Goal: Task Accomplishment & Management: Manage account settings

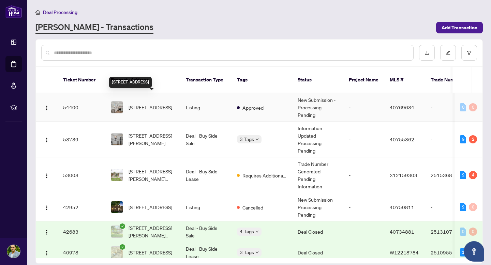
click at [164, 104] on span "[STREET_ADDRESS]" at bounding box center [151, 108] width 44 height 8
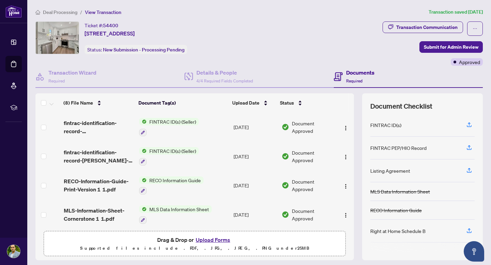
click at [213, 241] on button "Upload Forms" at bounding box center [213, 240] width 39 height 9
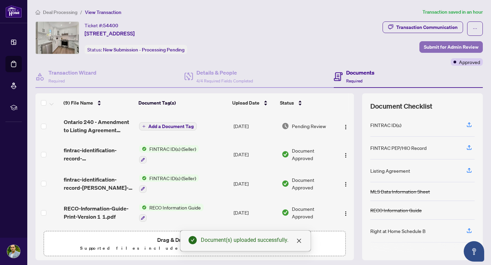
click at [452, 49] on span "Submit for Admin Review" at bounding box center [451, 47] width 55 height 11
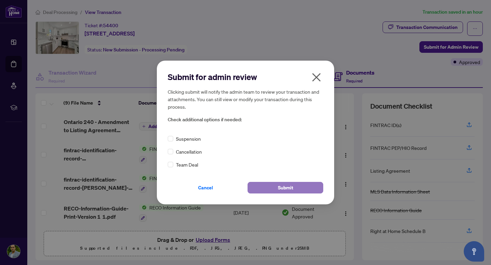
click at [288, 191] on span "Submit" at bounding box center [285, 187] width 15 height 11
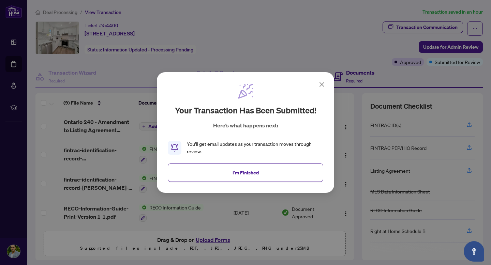
click at [320, 83] on icon at bounding box center [322, 84] width 8 height 8
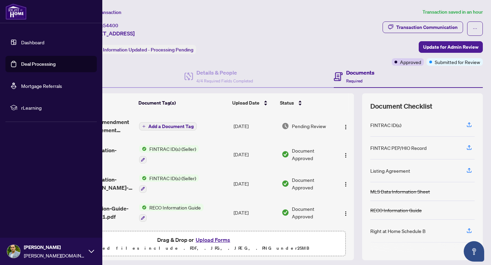
click at [36, 65] on link "Deal Processing" at bounding box center [38, 64] width 34 height 6
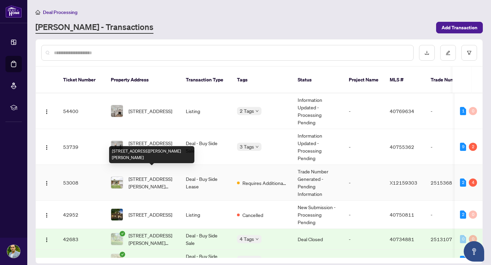
click at [137, 175] on span "[STREET_ADDRESS][PERSON_NAME][PERSON_NAME]" at bounding box center [152, 182] width 46 height 15
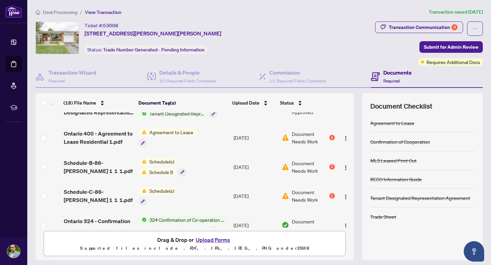
scroll to position [367, 0]
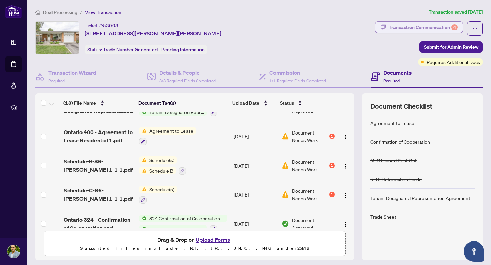
click at [413, 26] on div "Transaction Communication 4" at bounding box center [423, 27] width 69 height 11
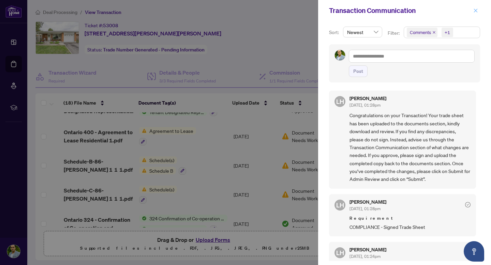
click at [476, 11] on icon "close" at bounding box center [475, 10] width 5 height 5
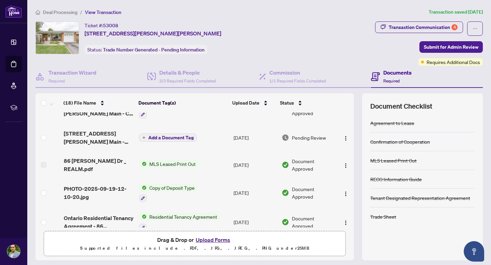
scroll to position [0, 0]
